Goal: Find specific fact: Find specific fact

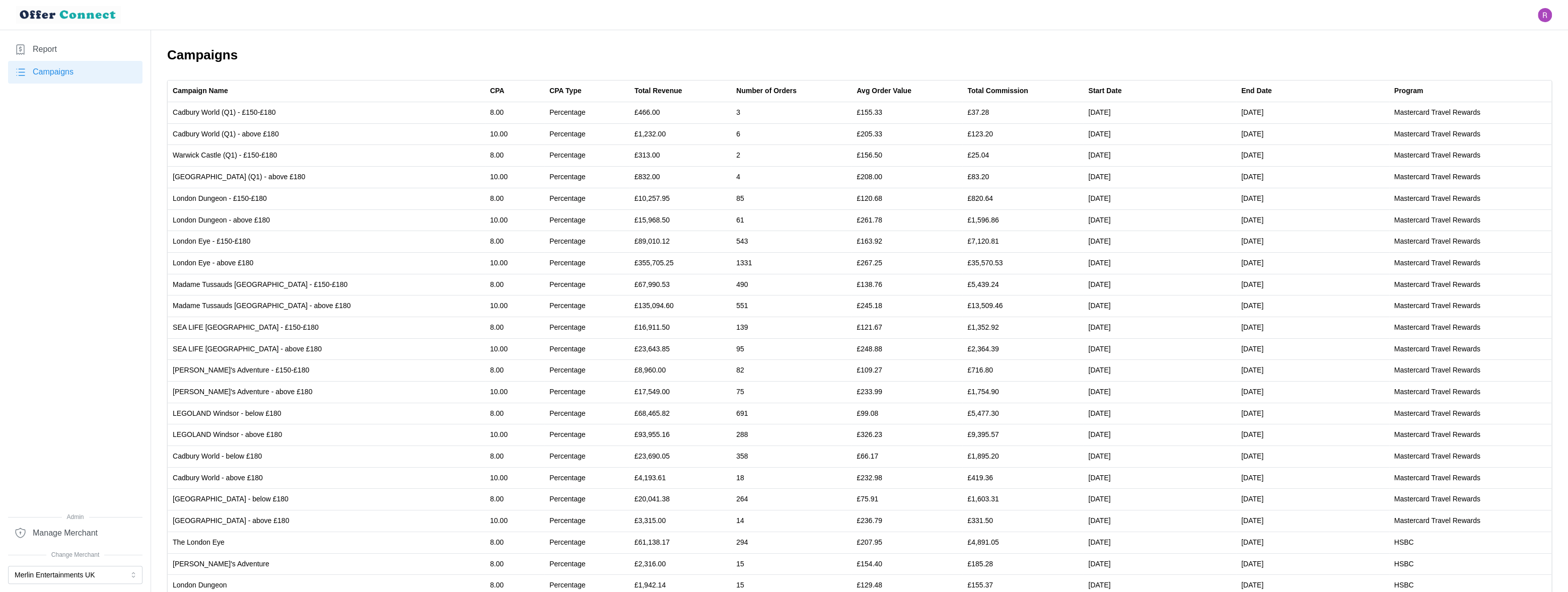
click at [60, 46] on link "Report" at bounding box center [74, 49] width 134 height 22
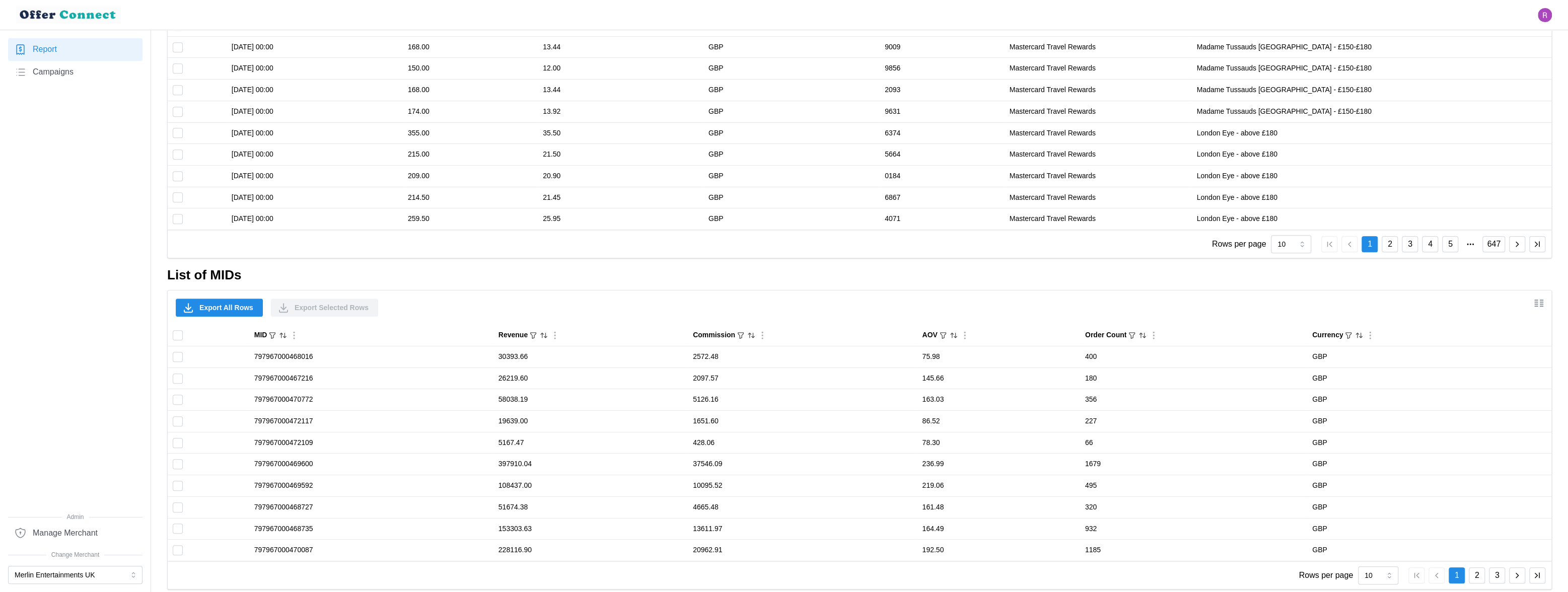
scroll to position [726, 0]
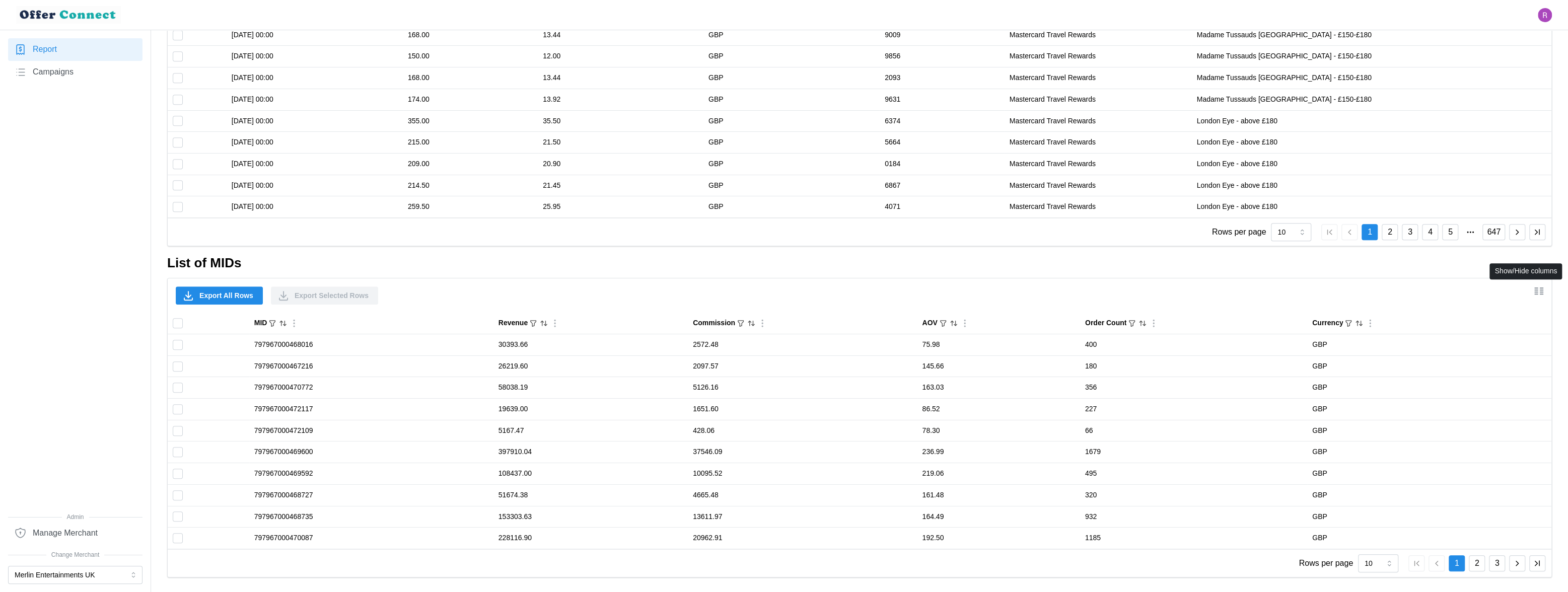
click at [1536, 294] on icon "Show/Hide columns" at bounding box center [1536, 294] width 3 height 0
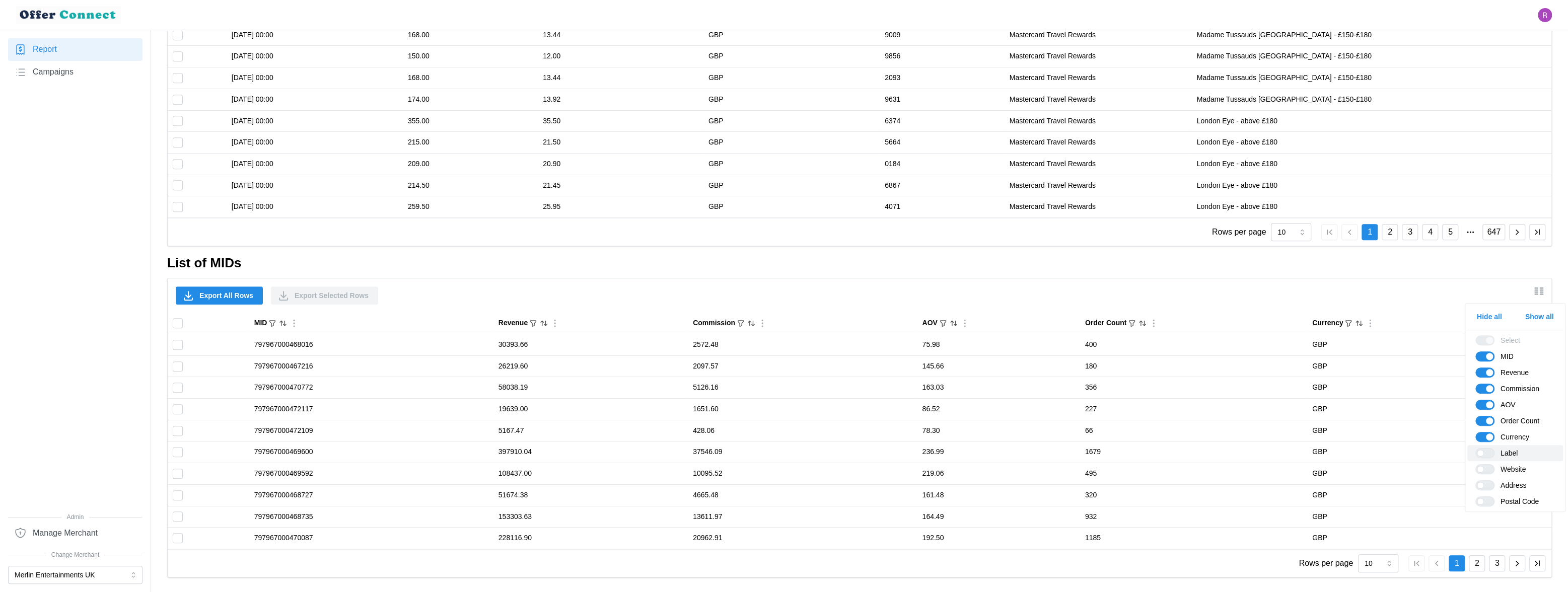
click at [1486, 454] on span at bounding box center [1490, 452] width 12 height 9
click at [1476, 448] on input "Label" at bounding box center [1476, 448] width 0 height 0
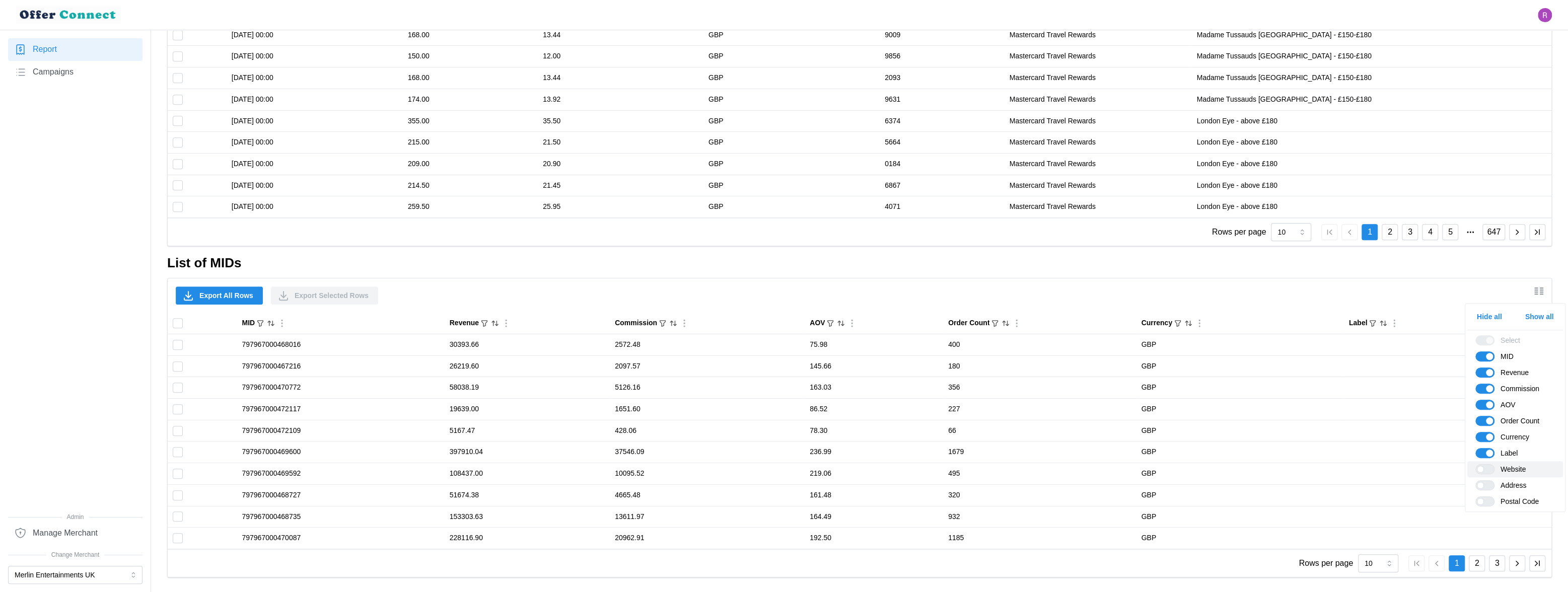
click at [1487, 469] on span at bounding box center [1490, 468] width 12 height 9
click at [1476, 464] on input "Website" at bounding box center [1476, 464] width 0 height 0
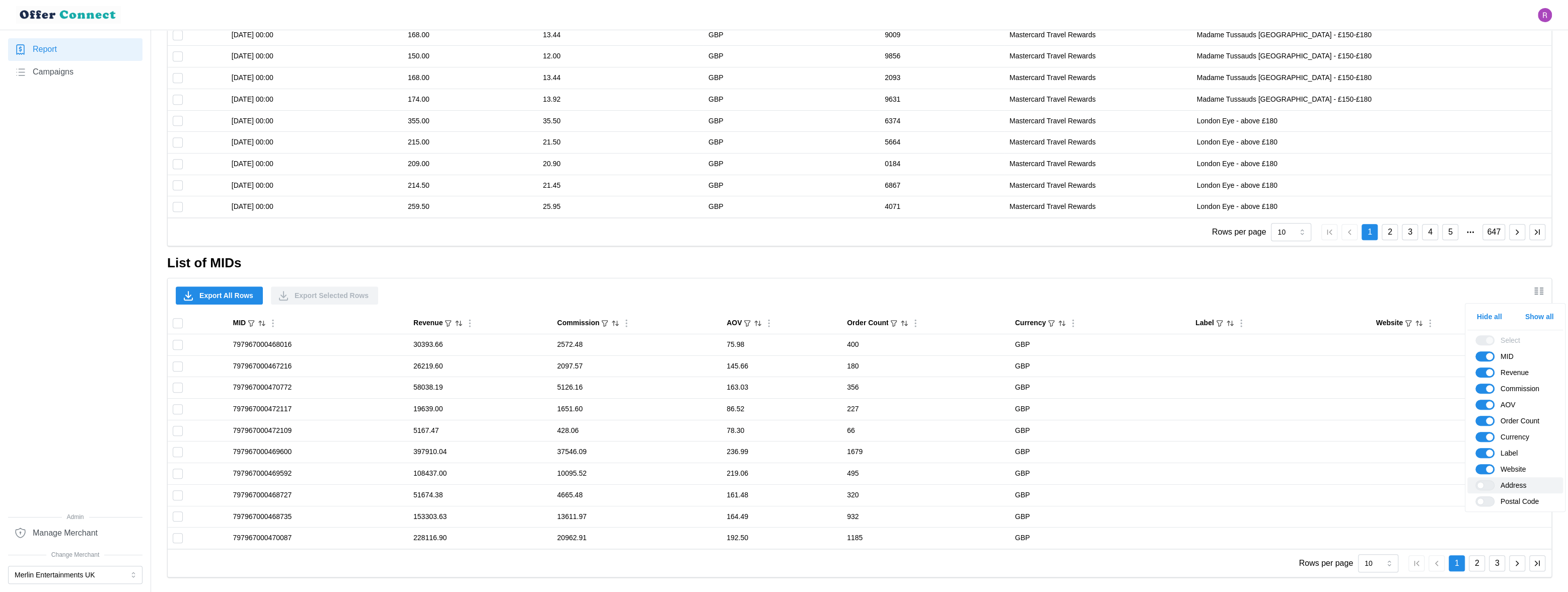
click at [1489, 484] on span at bounding box center [1490, 485] width 12 height 9
click at [1476, 480] on input "Address" at bounding box center [1476, 480] width 0 height 0
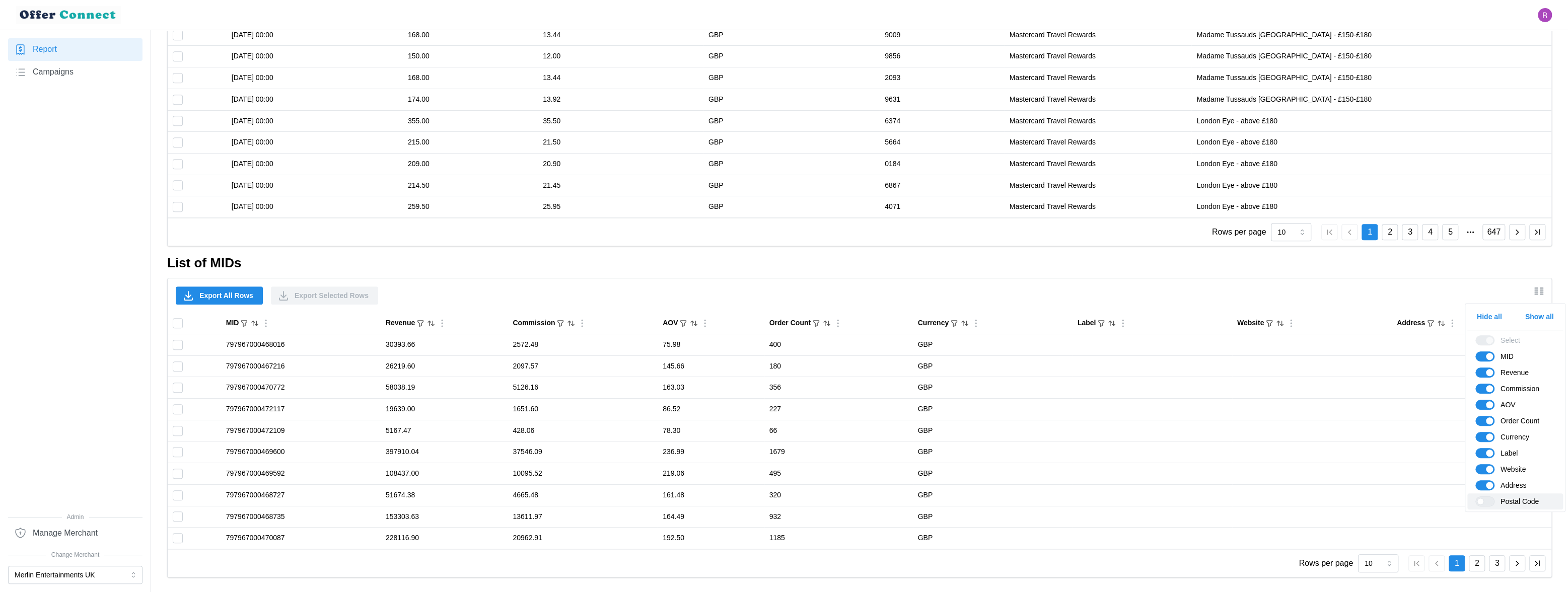
click at [1489, 501] on span at bounding box center [1490, 501] width 12 height 9
click at [1476, 496] on input "Postal Code" at bounding box center [1476, 496] width 0 height 0
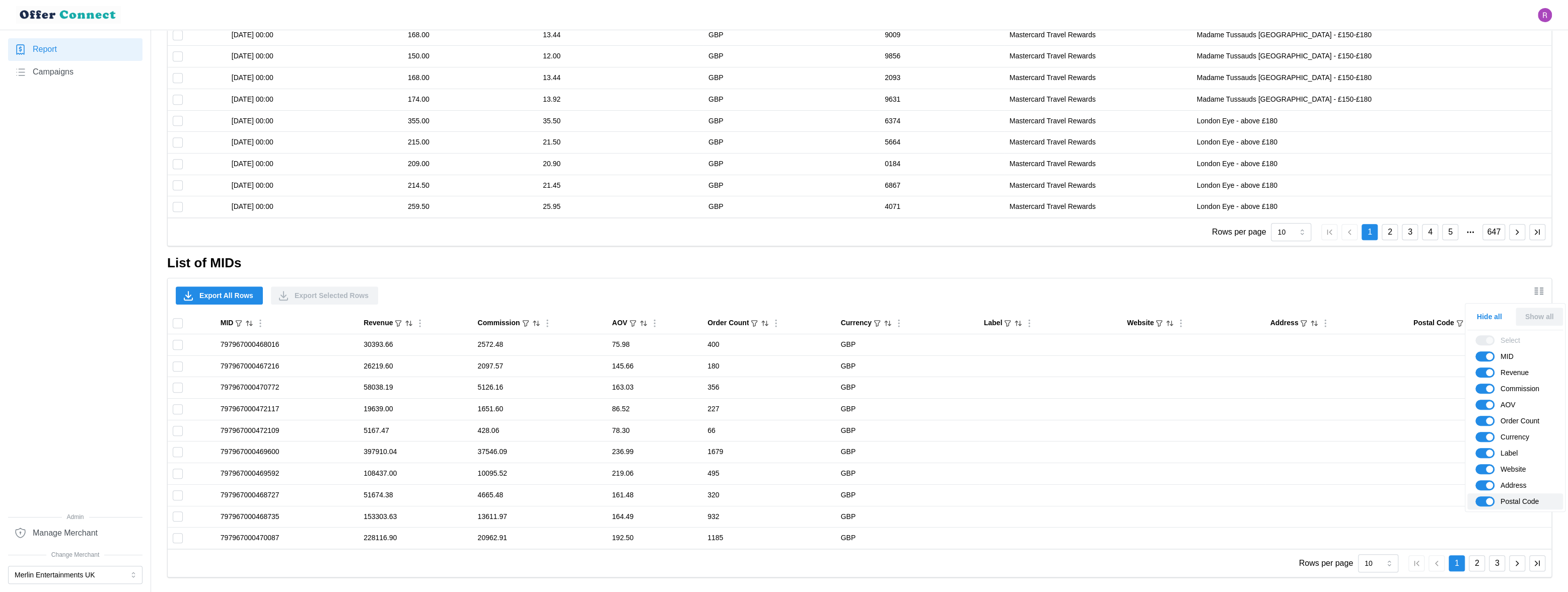
click at [1488, 501] on span at bounding box center [1490, 501] width 7 height 7
click at [1476, 496] on input "Postal Code" at bounding box center [1476, 496] width 0 height 0
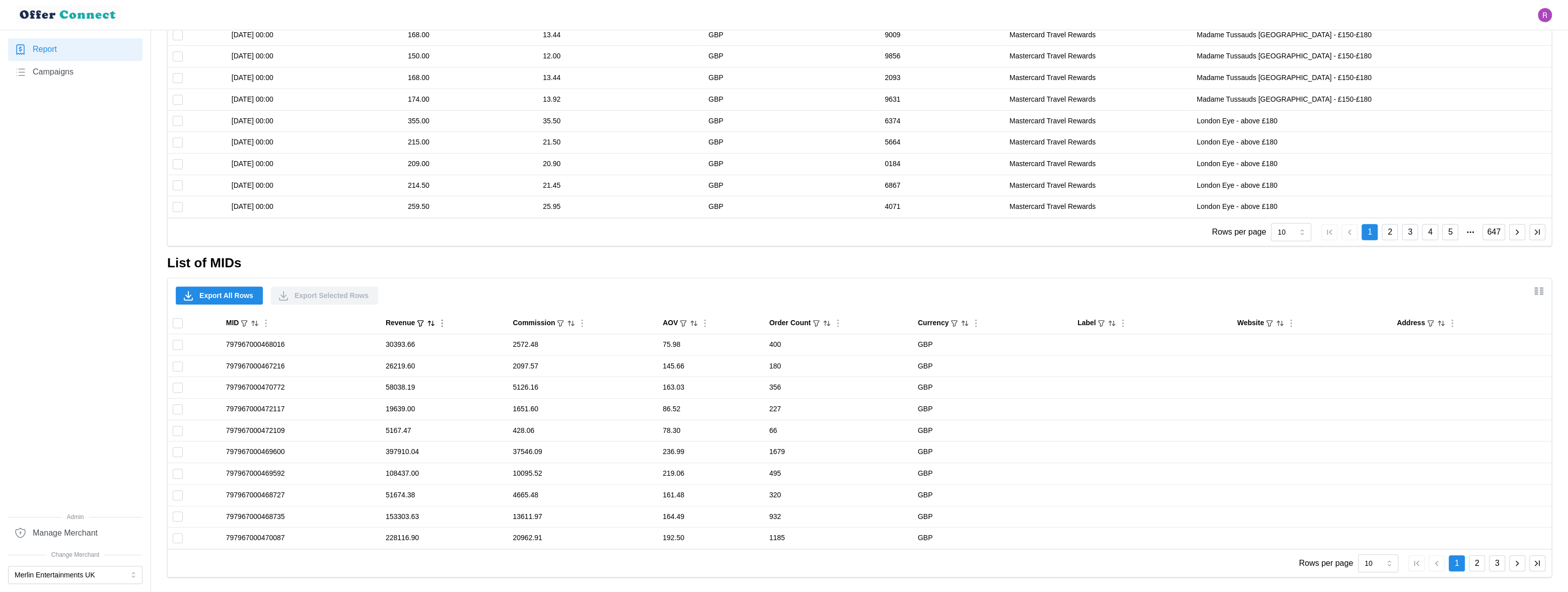
click at [403, 317] on div "Revenue" at bounding box center [401, 323] width 30 height 11
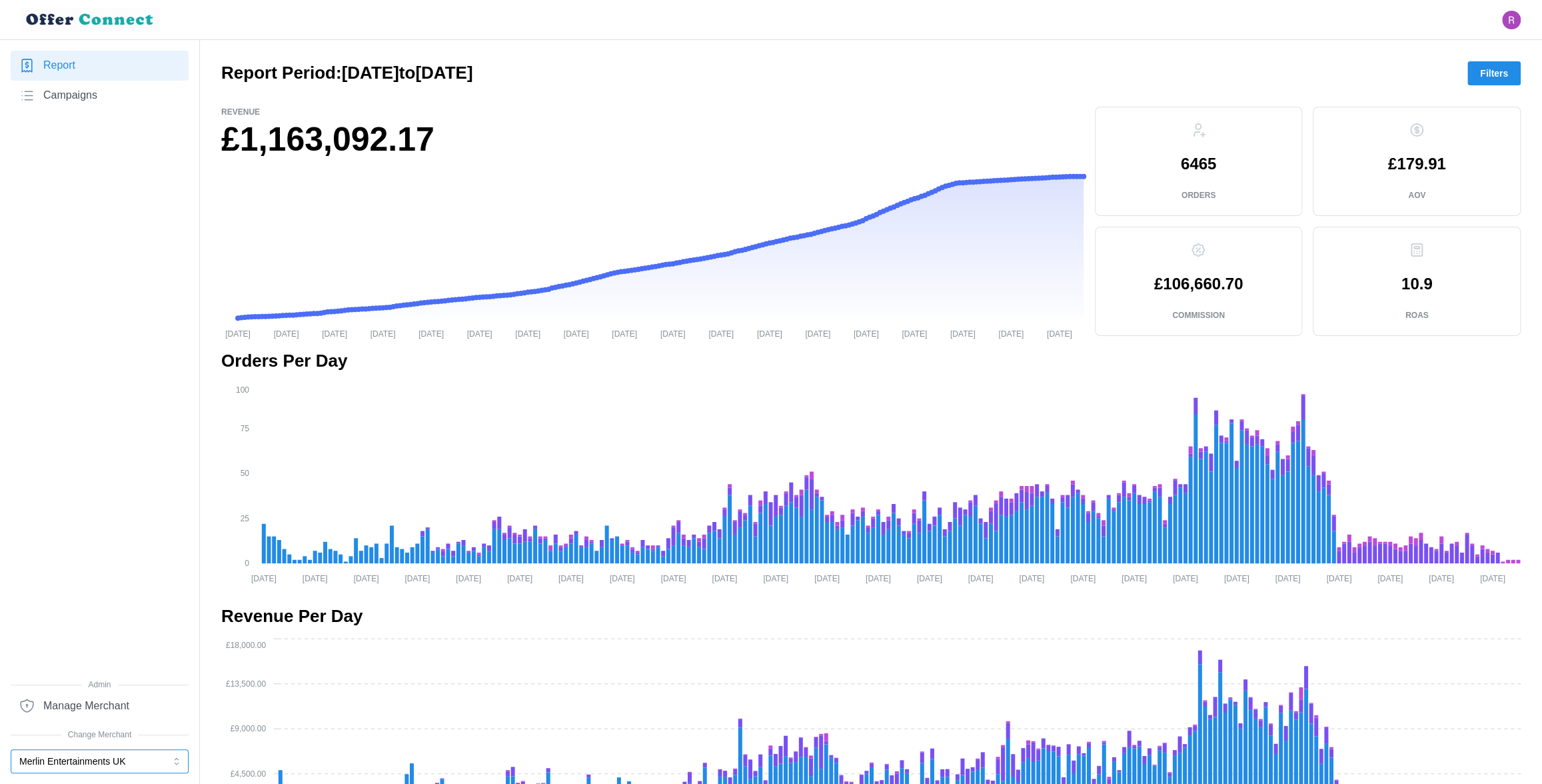
click at [113, 762] on button "Merlin Entertainments UK" at bounding box center [99, 761] width 178 height 24
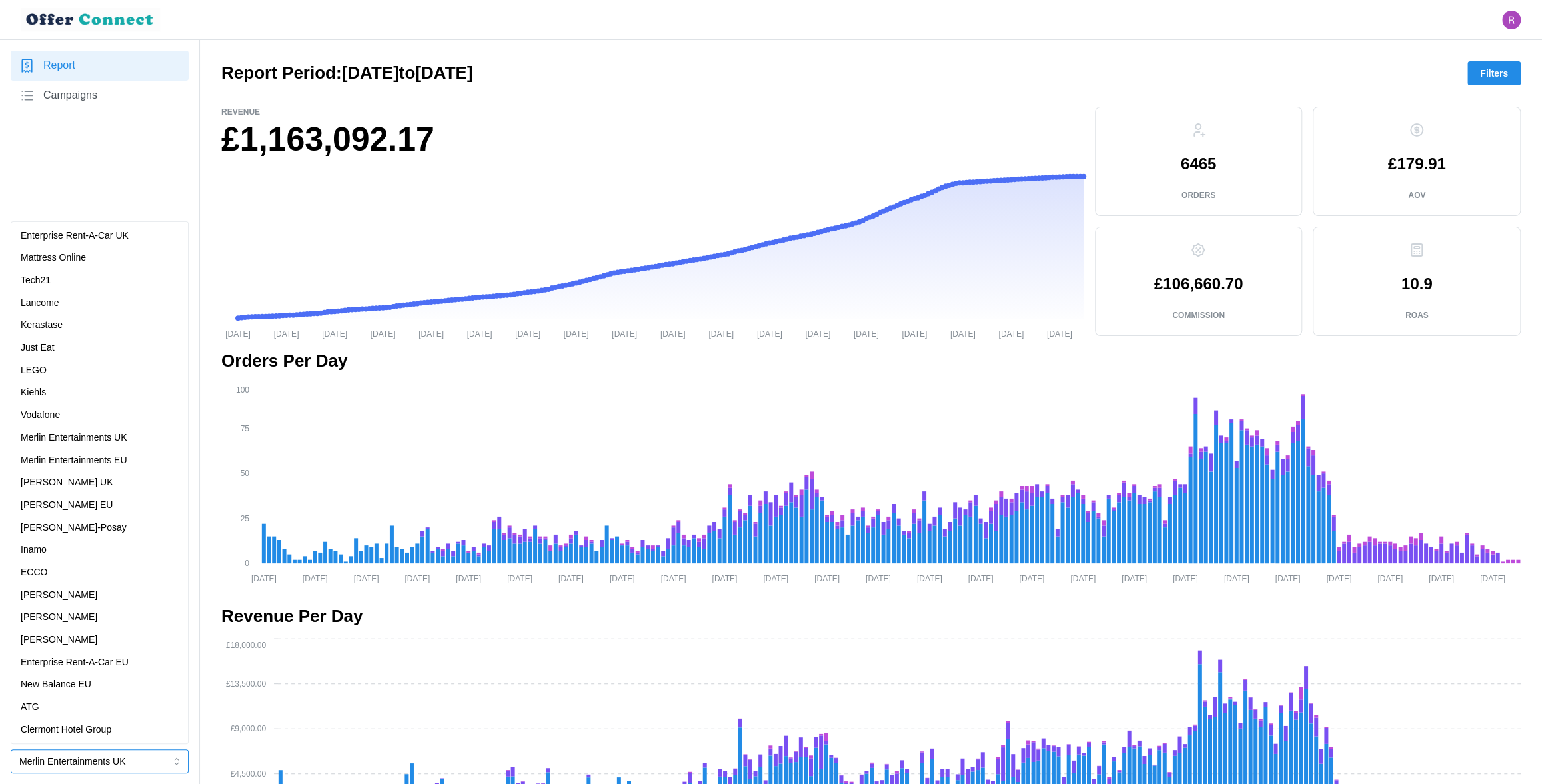
click at [86, 257] on p "Mattress Online" at bounding box center [53, 258] width 65 height 15
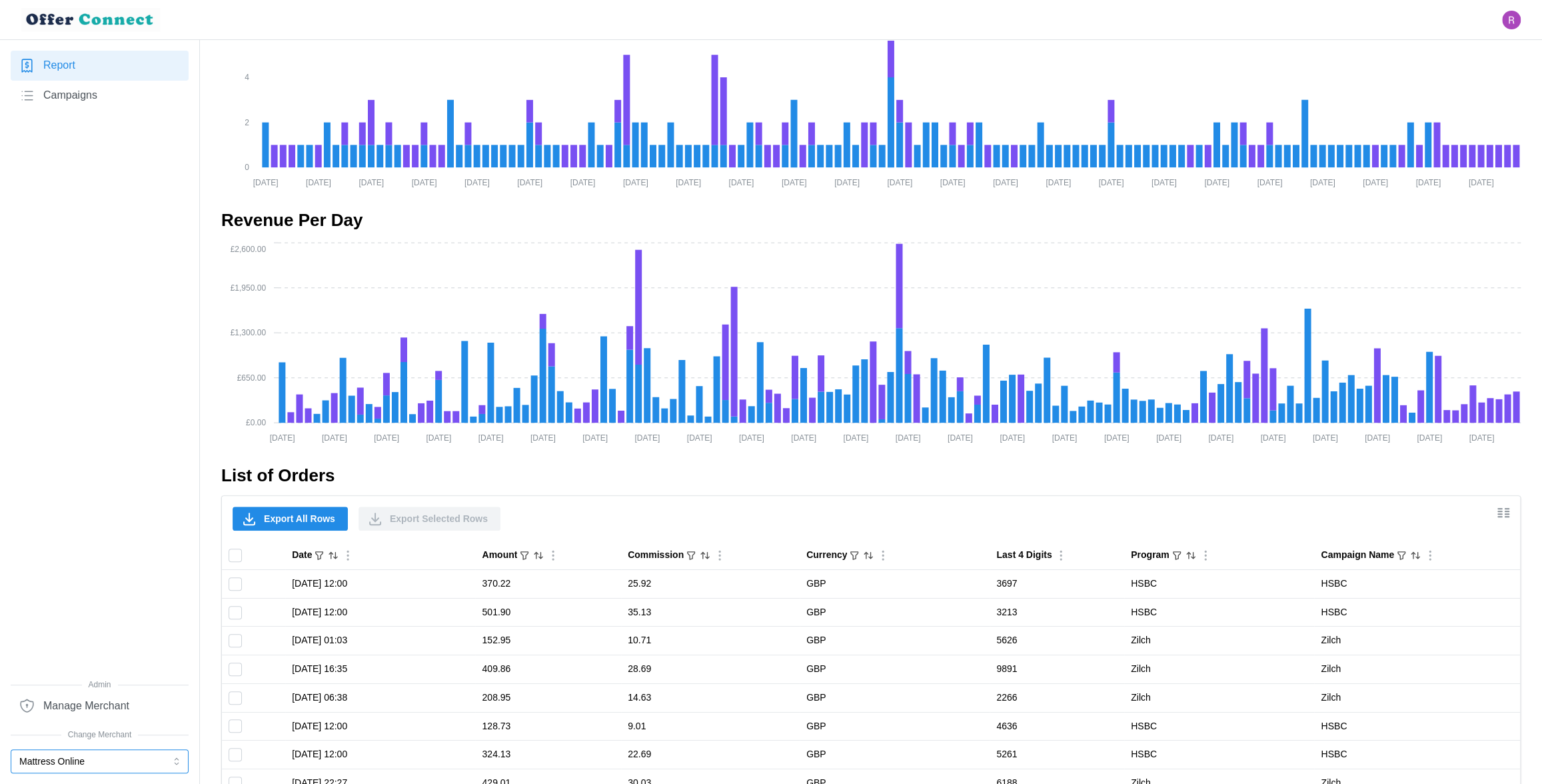
scroll to position [707, 0]
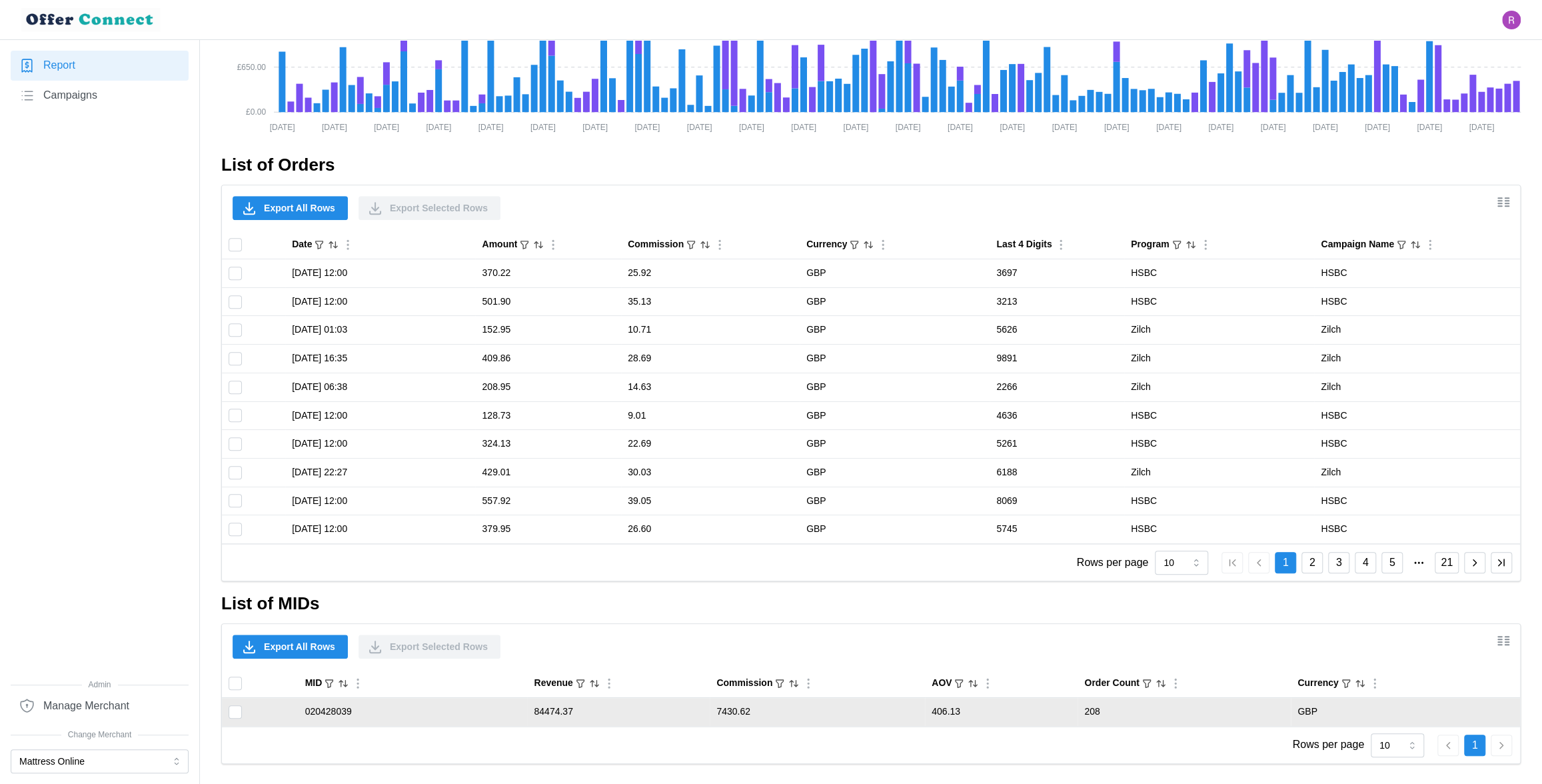
click at [337, 711] on td "020428039" at bounding box center [413, 711] width 230 height 28
copy td "020428039"
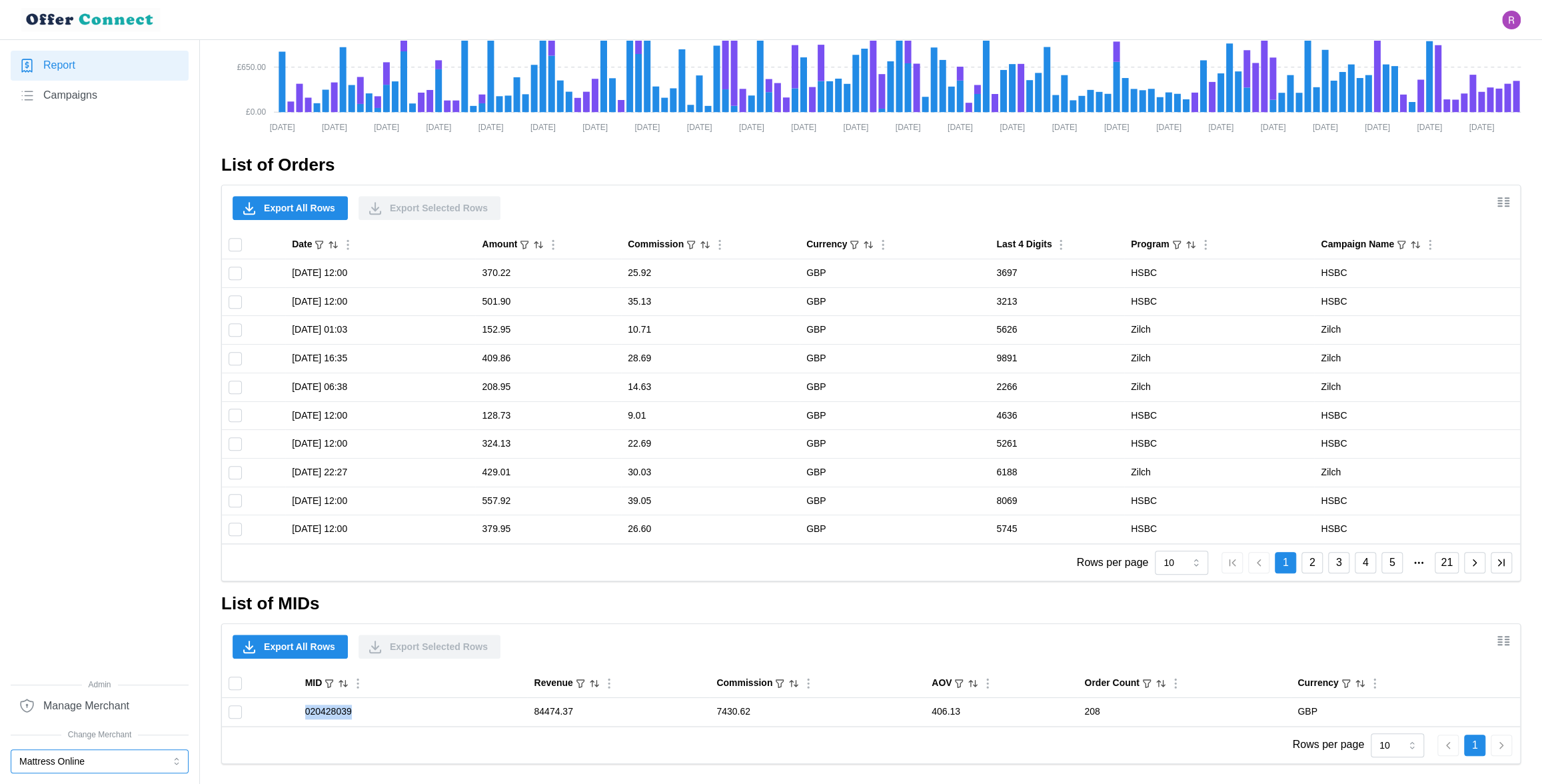
click at [112, 764] on button "Mattress Online" at bounding box center [99, 761] width 178 height 24
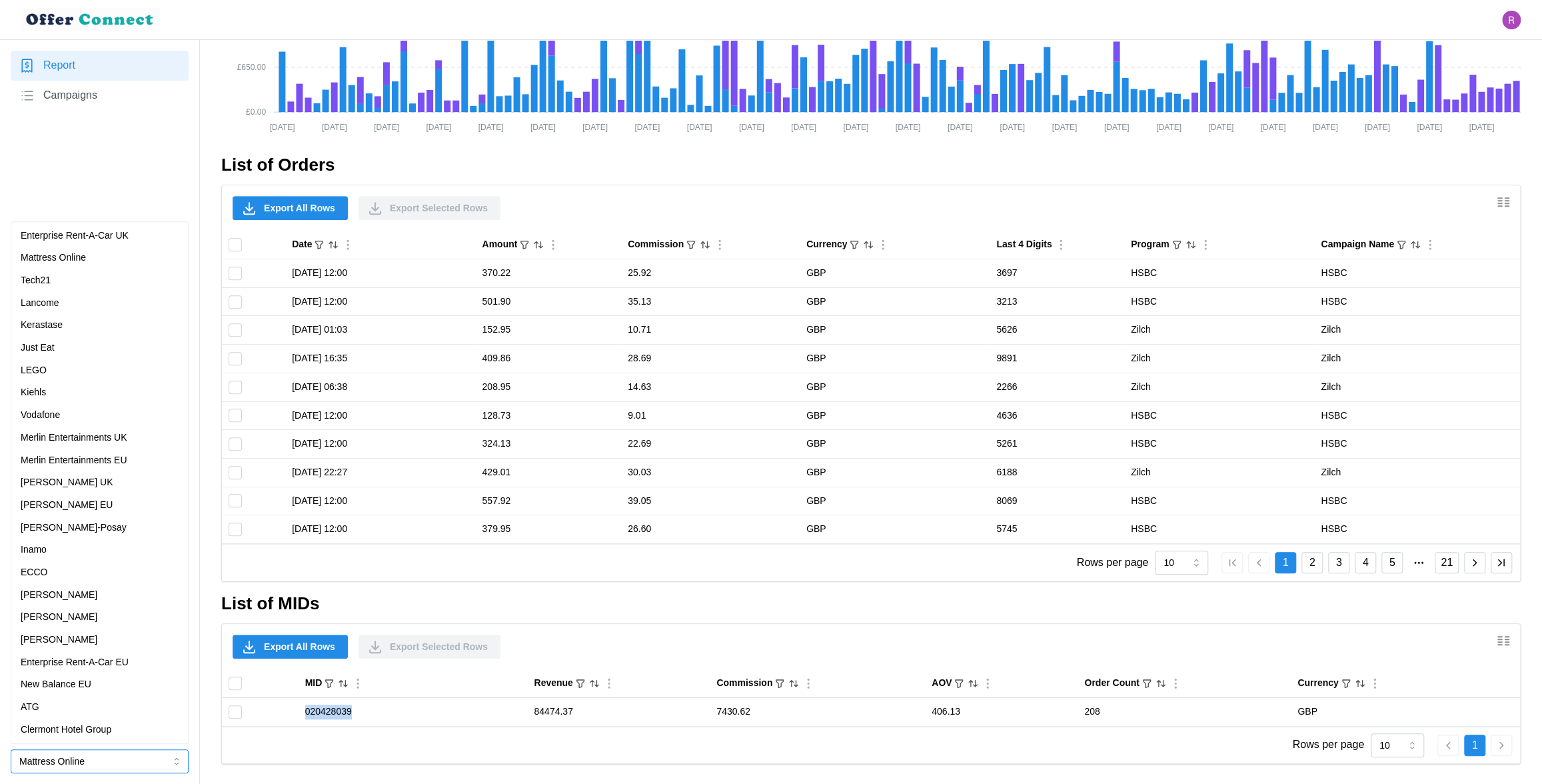
click at [85, 684] on p "New Balance EU" at bounding box center [56, 684] width 71 height 15
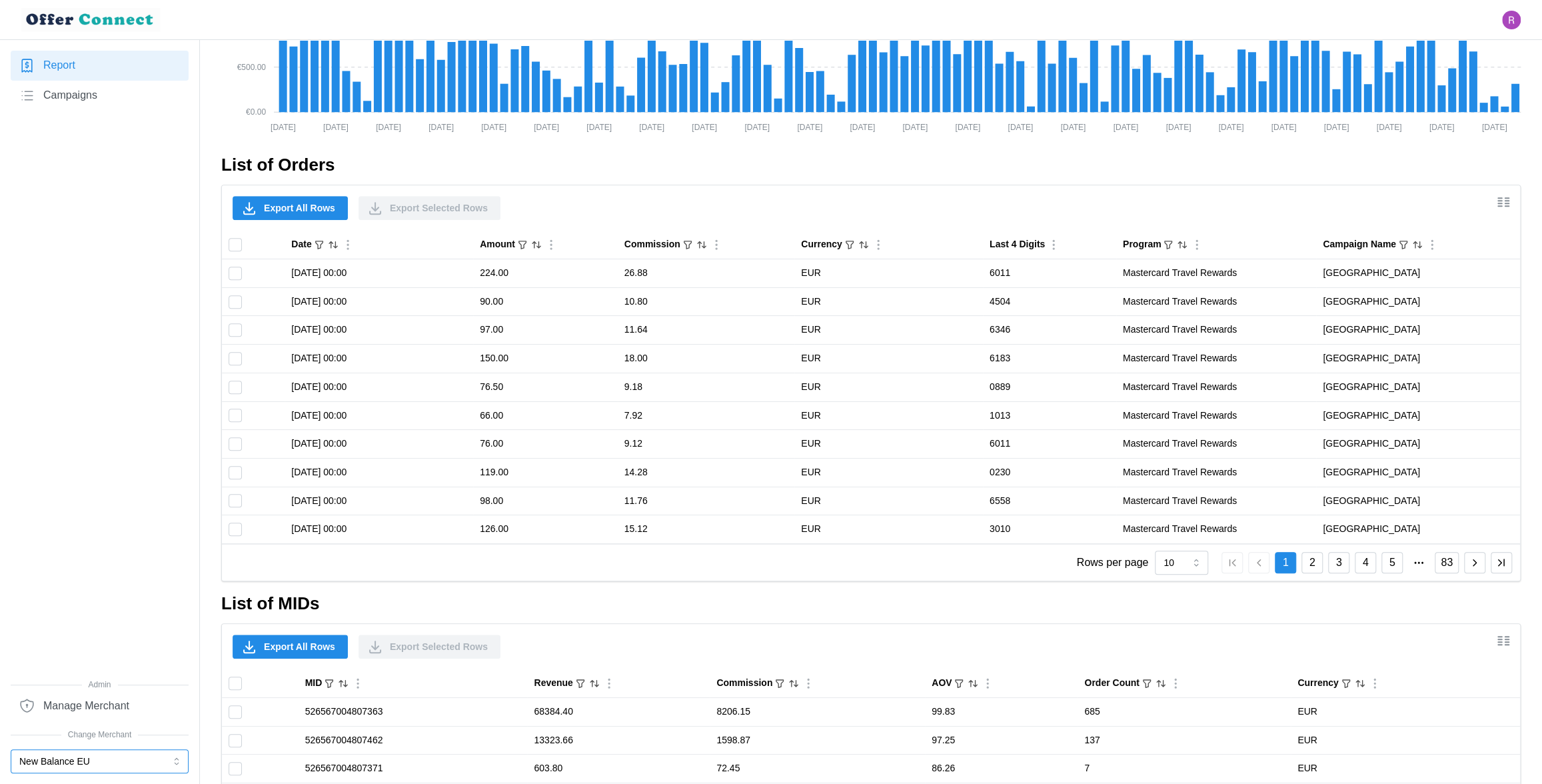
scroll to position [0, 0]
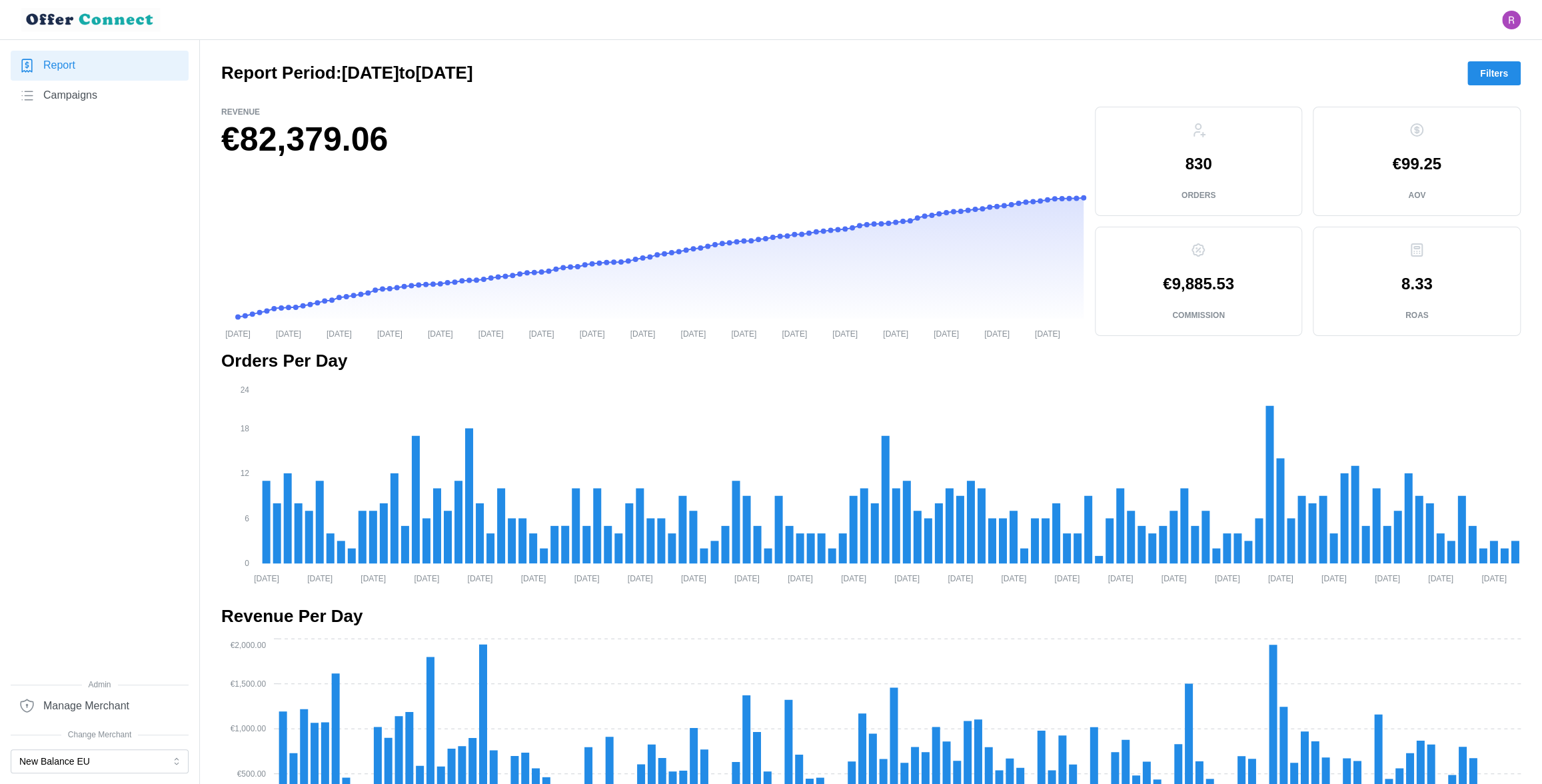
click at [113, 98] on link "Campaigns" at bounding box center [99, 96] width 178 height 30
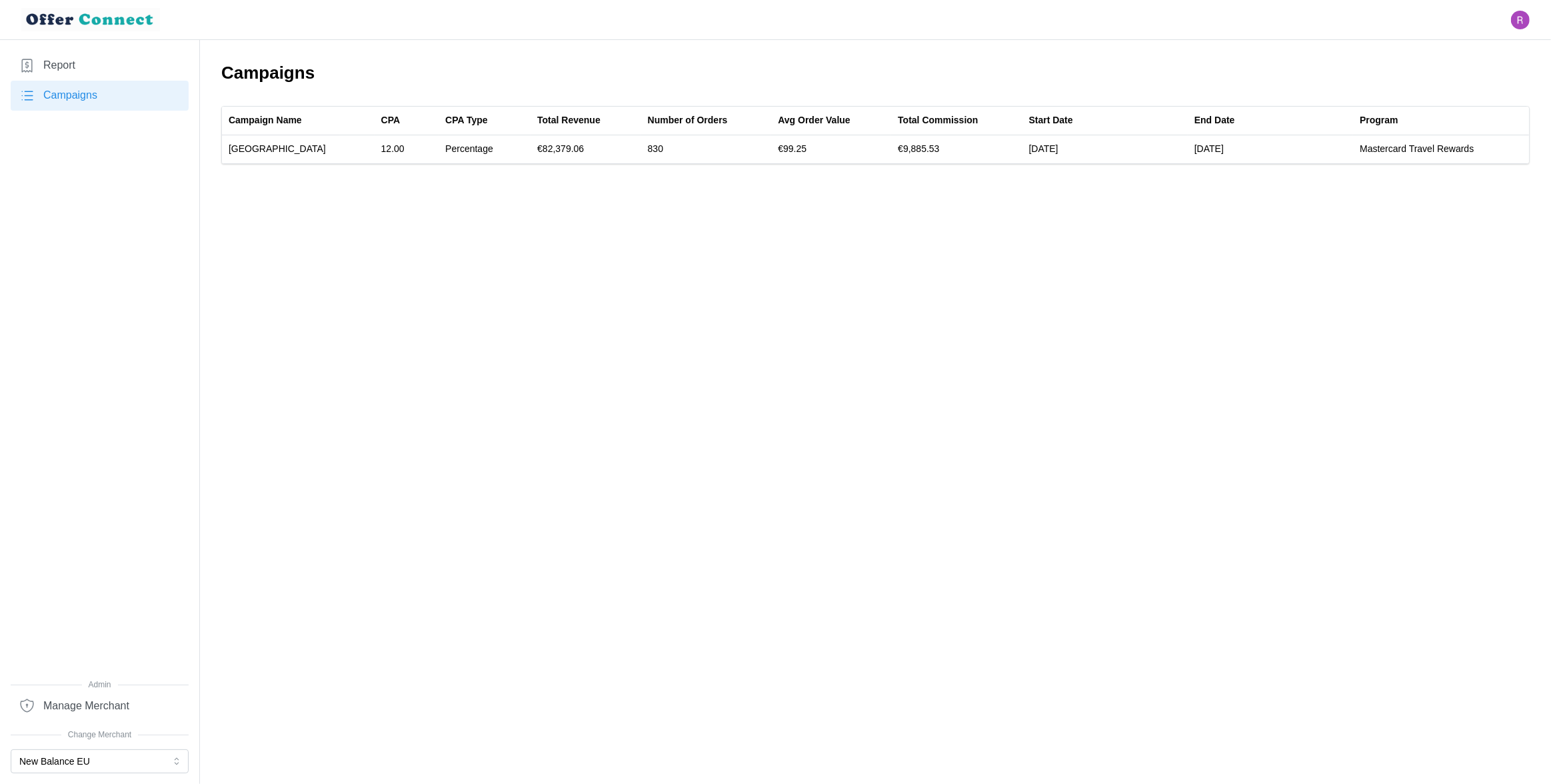
click at [109, 65] on link "Report" at bounding box center [99, 65] width 178 height 30
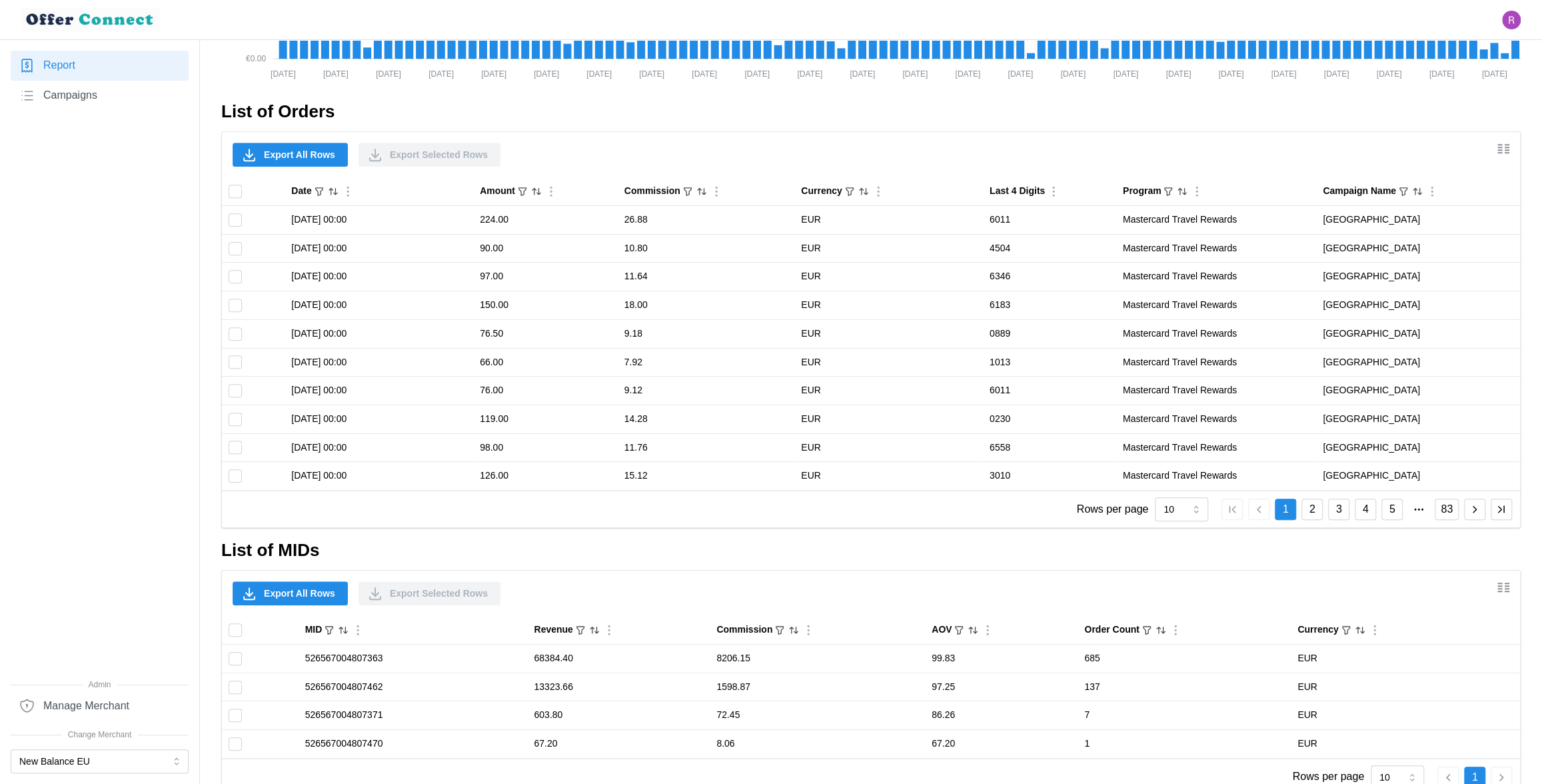
scroll to position [791, 0]
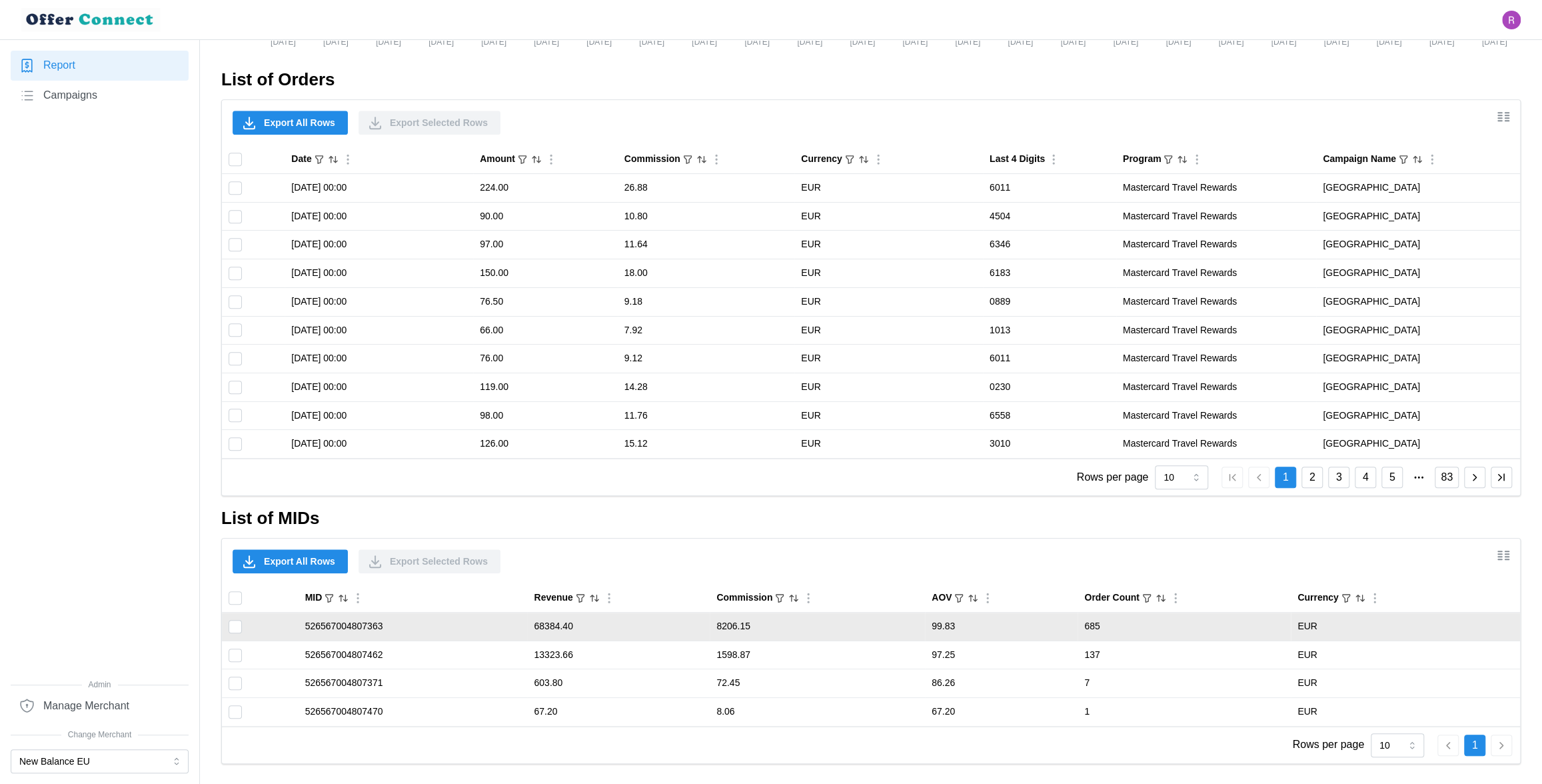
click at [353, 625] on td "526567004807363" at bounding box center [413, 627] width 230 height 29
copy td "526567004807363"
